Goal: Task Accomplishment & Management: Use online tool/utility

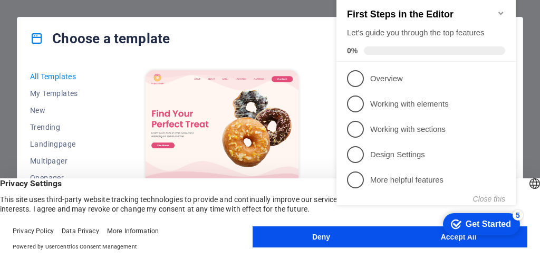
click at [499, 9] on icon "Minimize checklist" at bounding box center [501, 13] width 8 height 8
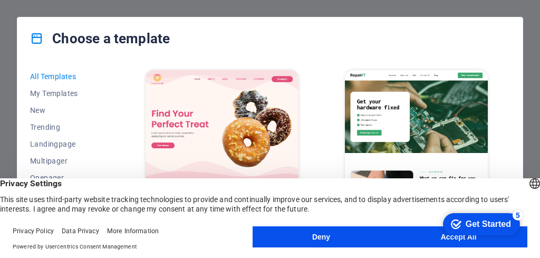
click at [382, 238] on button "Deny" at bounding box center [321, 236] width 138 height 21
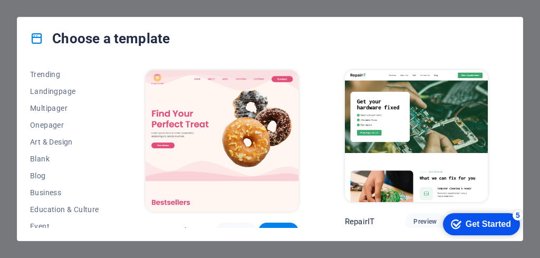
scroll to position [53, 0]
drag, startPoint x: 115, startPoint y: 131, endPoint x: 116, endPoint y: 147, distance: 15.9
click at [116, 147] on div "All Templates My Templates New Trending Landingpage Multipager Onepager Art & D…" at bounding box center [269, 150] width 505 height 181
drag, startPoint x: 105, startPoint y: 150, endPoint x: 70, endPoint y: 174, distance: 43.3
click at [70, 174] on div "All Templates My Templates New Trending Landingpage Multipager Onepager Art & D…" at bounding box center [71, 148] width 82 height 160
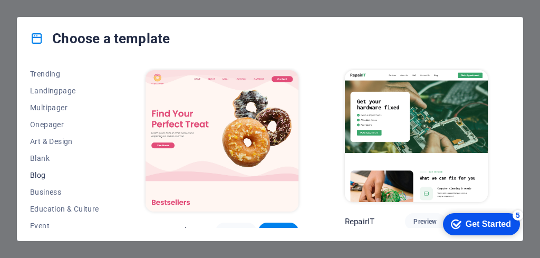
click at [47, 174] on span "Blog" at bounding box center [64, 175] width 69 height 8
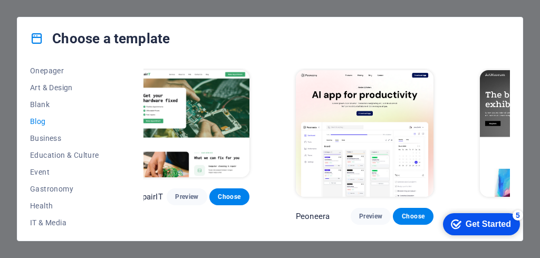
scroll to position [121, 0]
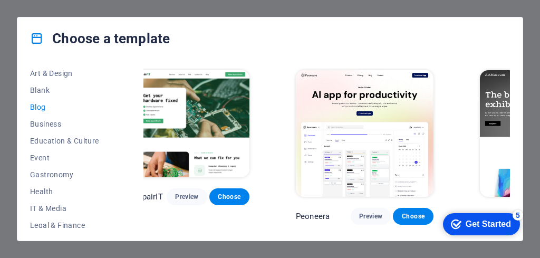
drag, startPoint x: 113, startPoint y: 166, endPoint x: 113, endPoint y: 190, distance: 24.2
click at [112, 190] on div "All Templates My Templates New Trending Landingpage Multipager Onepager Art & D…" at bounding box center [71, 148] width 82 height 160
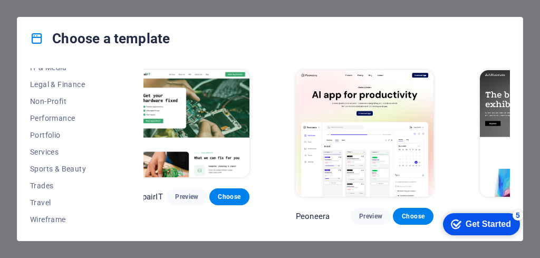
scroll to position [216, 0]
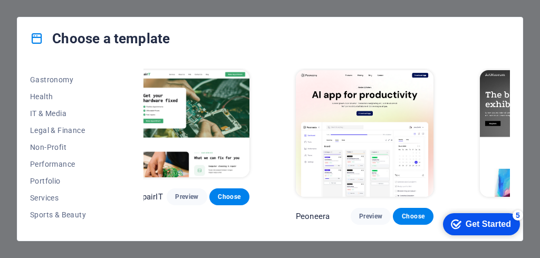
drag, startPoint x: 111, startPoint y: 207, endPoint x: 111, endPoint y: 172, distance: 34.8
click at [111, 172] on div "All Templates My Templates New Trending Landingpage Multipager Onepager Art & D…" at bounding box center [71, 148] width 82 height 160
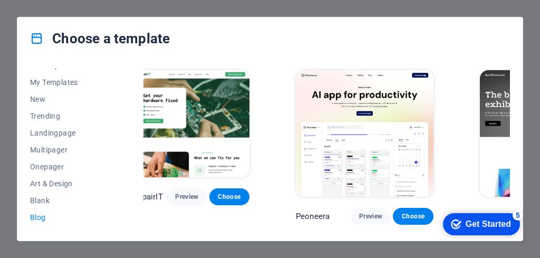
scroll to position [0, 0]
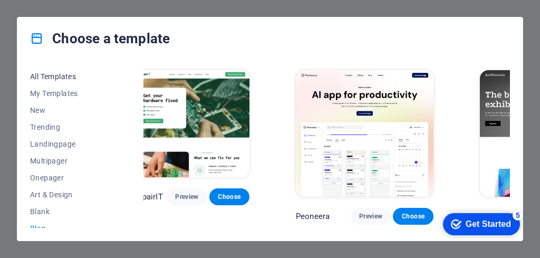
click at [80, 77] on span "All Templates" at bounding box center [64, 76] width 69 height 8
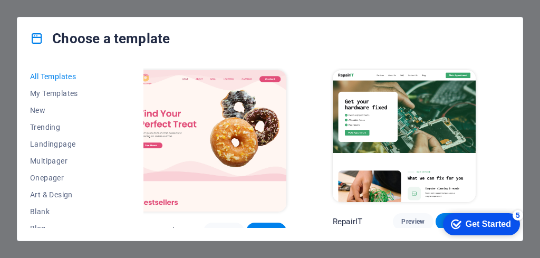
scroll to position [49, 12]
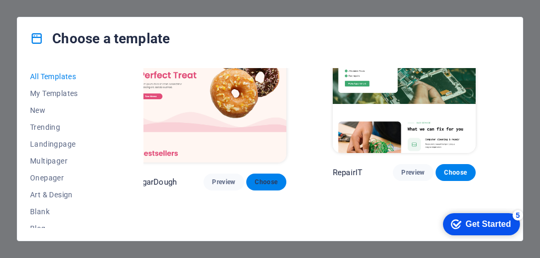
click at [255, 178] on span "Choose" at bounding box center [266, 182] width 23 height 8
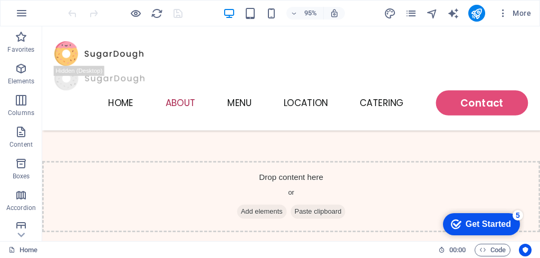
scroll to position [1895, 0]
